Goal: Communication & Community: Share content

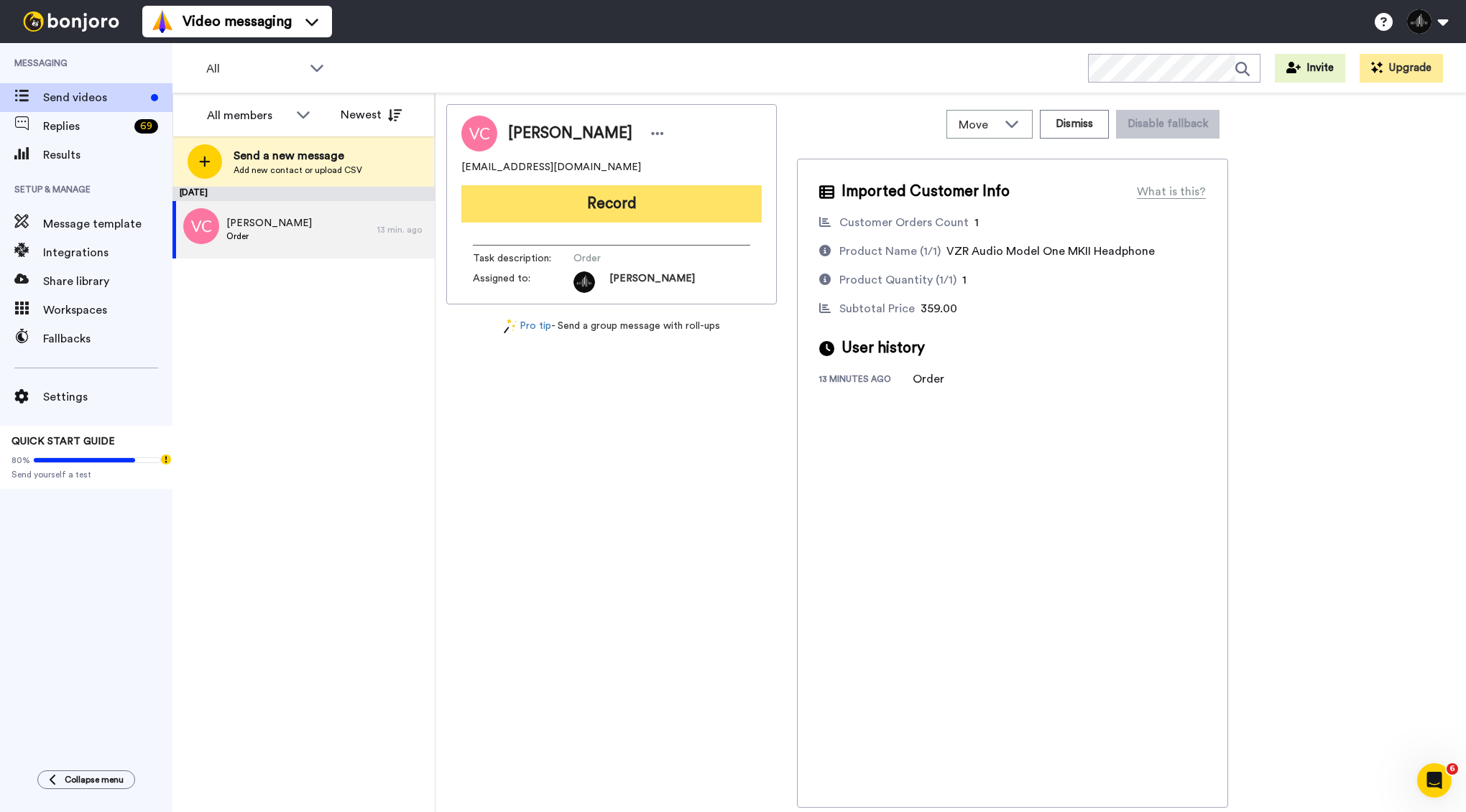
click at [646, 198] on button "Record" at bounding box center [612, 204] width 300 height 37
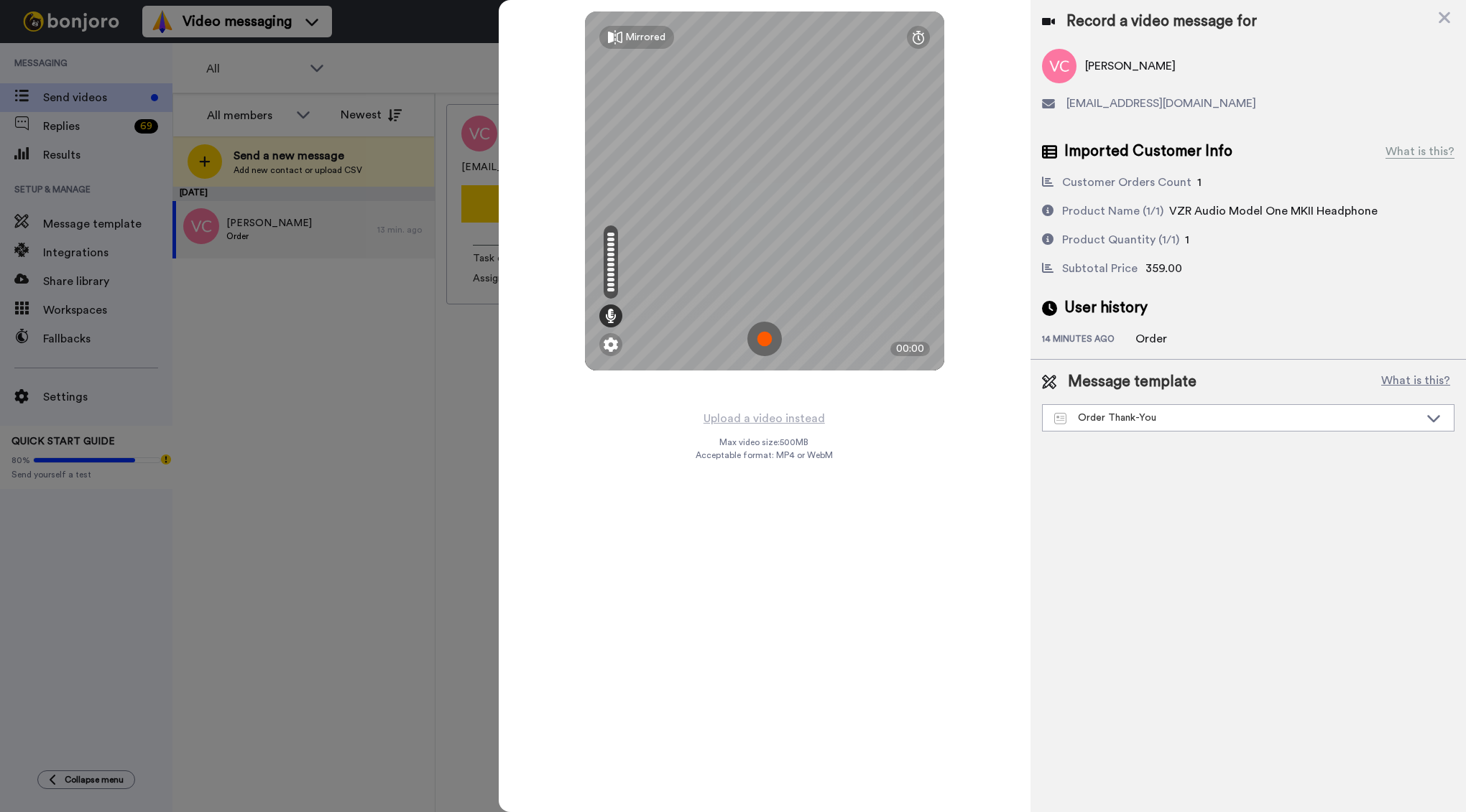
click at [771, 335] on img at bounding box center [764, 338] width 34 height 34
click at [774, 337] on img at bounding box center [764, 338] width 34 height 34
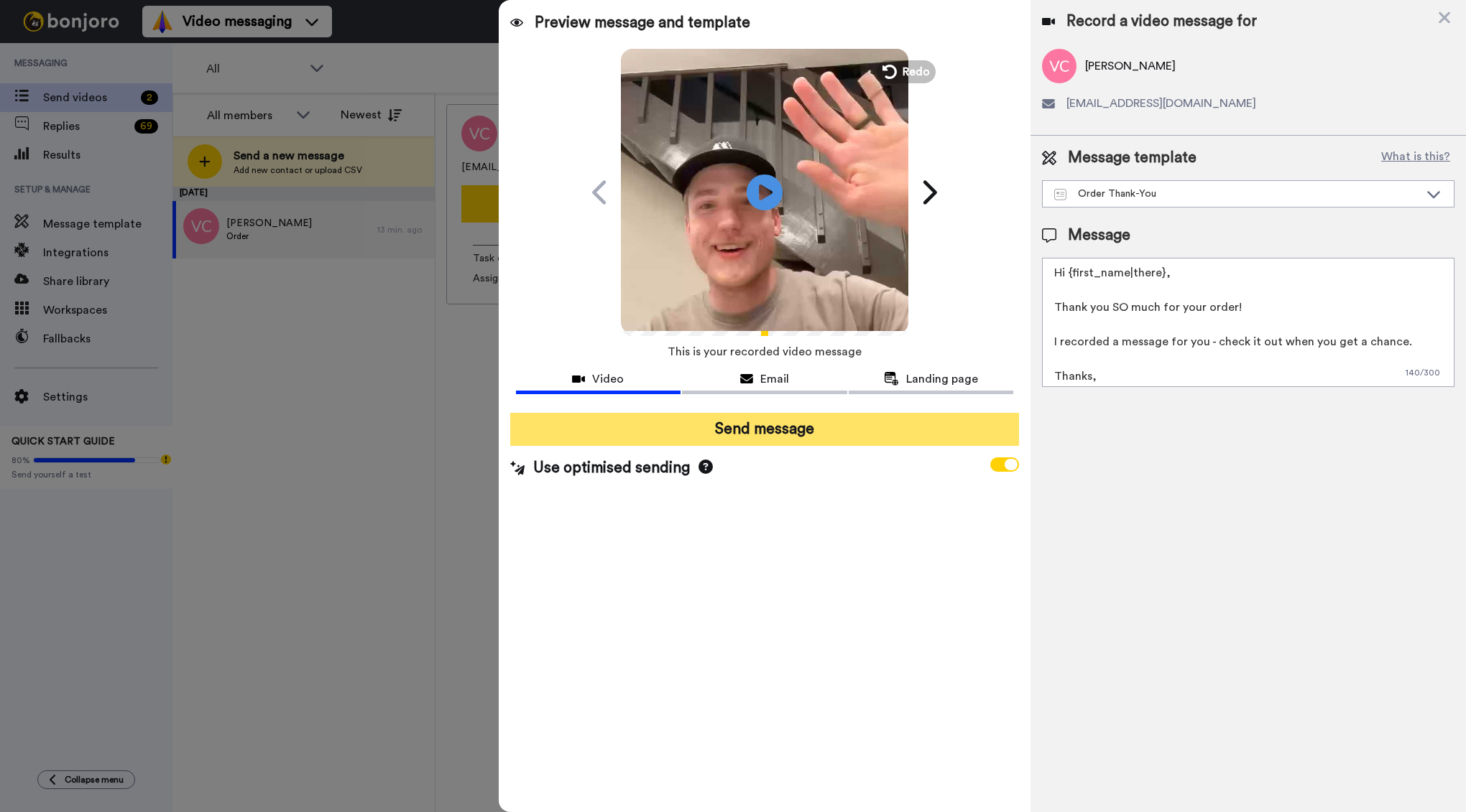
click at [863, 424] on button "Send message" at bounding box center [765, 430] width 509 height 33
